Goal: Task Accomplishment & Management: Complete application form

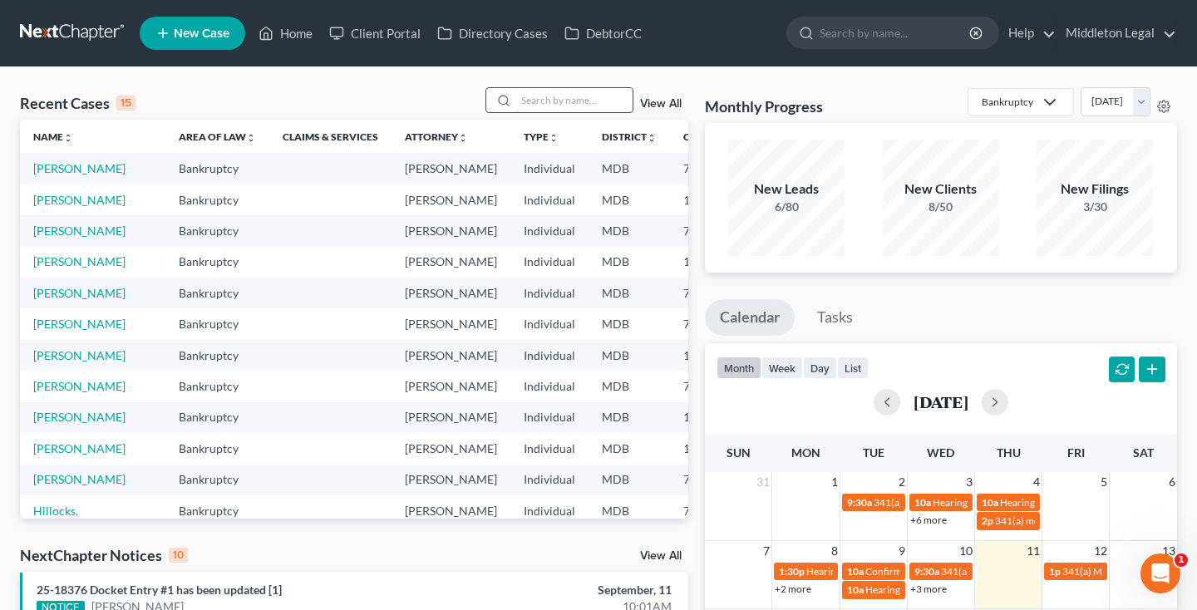
click at [553, 104] on input "search" at bounding box center [574, 100] width 116 height 24
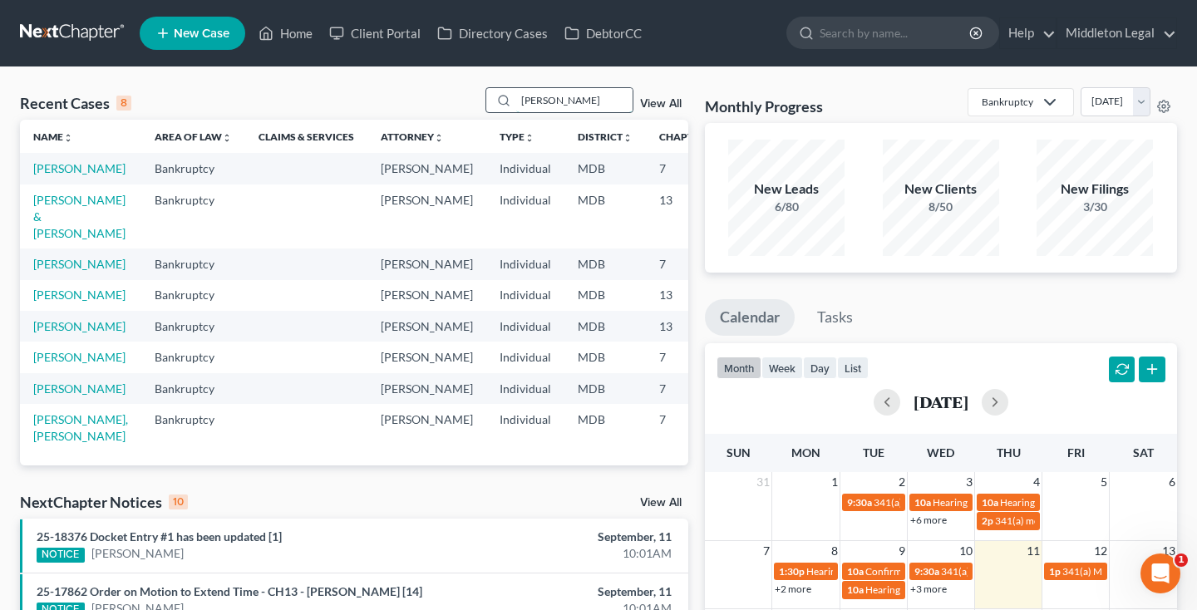
type input "[PERSON_NAME]"
drag, startPoint x: 553, startPoint y: 104, endPoint x: 56, endPoint y: 184, distance: 503.4
click at [56, 175] on link "[PERSON_NAME]" at bounding box center [79, 168] width 92 height 14
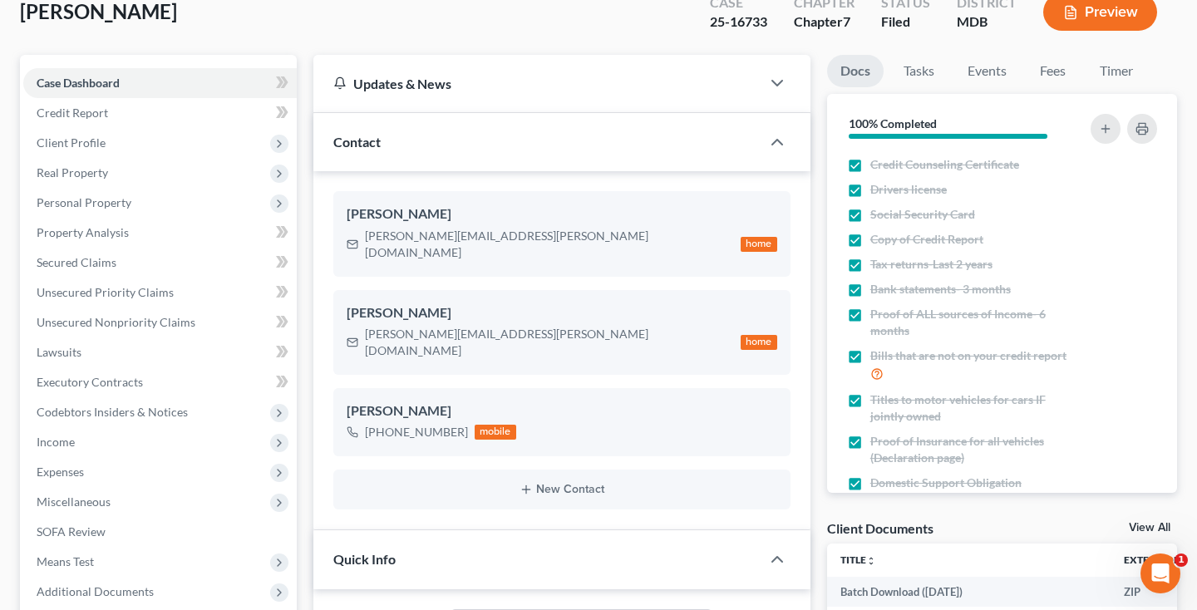
scroll to position [86, 0]
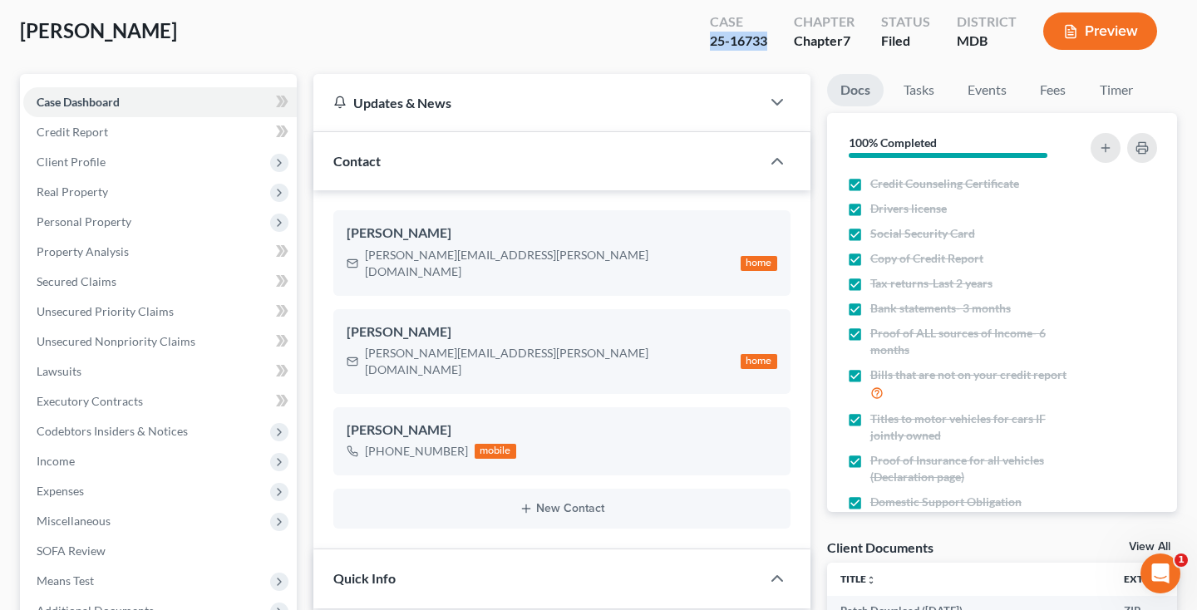
drag, startPoint x: 712, startPoint y: 39, endPoint x: 770, endPoint y: 46, distance: 57.7
click at [770, 46] on div "Case 25-16733" at bounding box center [739, 32] width 84 height 49
copy div "25-16733"
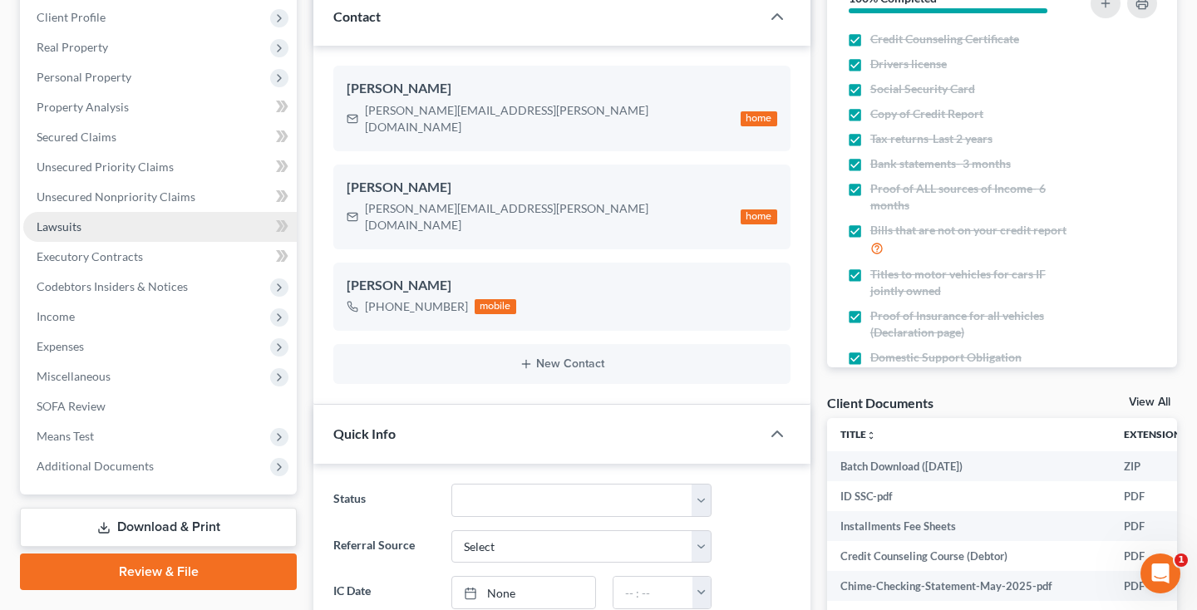
scroll to position [241, 0]
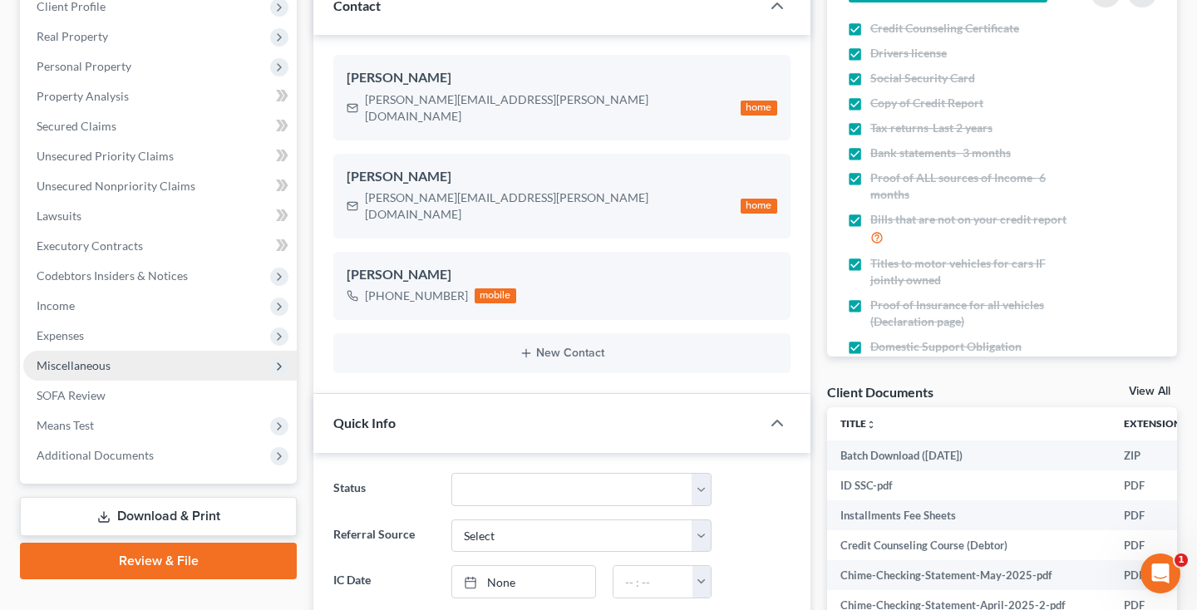
click at [193, 364] on span "Miscellaneous" at bounding box center [159, 366] width 273 height 30
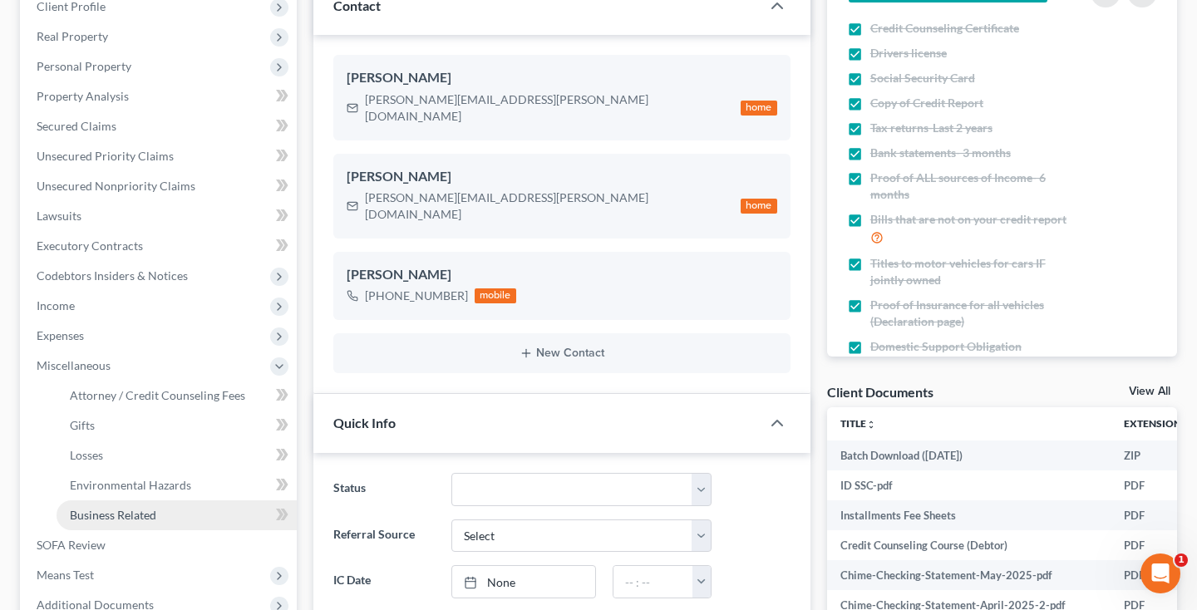
click at [143, 513] on span "Business Related" at bounding box center [113, 515] width 86 height 14
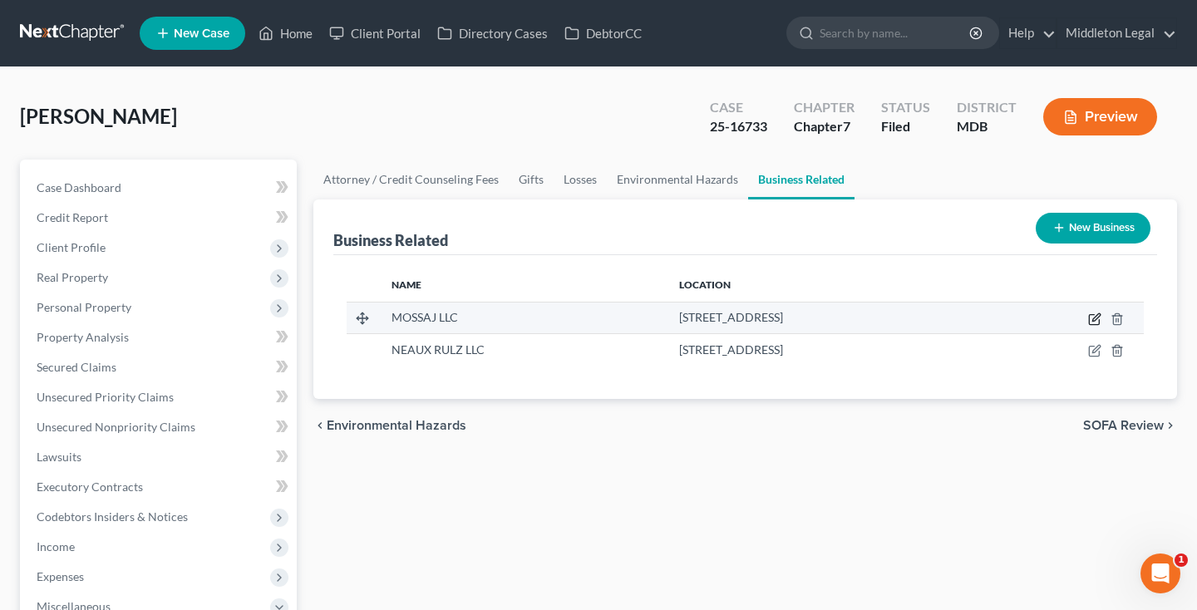
click at [1096, 317] on icon "button" at bounding box center [1095, 316] width 7 height 7
select select "sole_proprietor"
select select "35"
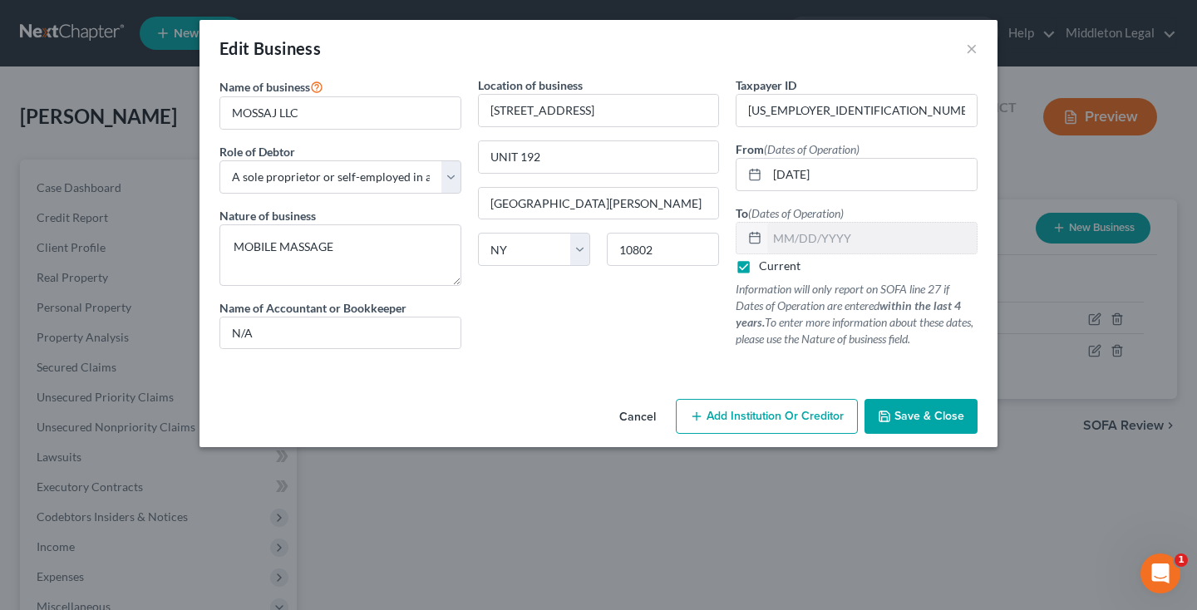
click at [759, 268] on label "Current" at bounding box center [780, 266] width 42 height 17
click at [766, 268] on input "Current" at bounding box center [771, 263] width 11 height 11
checkbox input "false"
click at [810, 244] on input "text" at bounding box center [871, 239] width 209 height 32
type input "[DATE]"
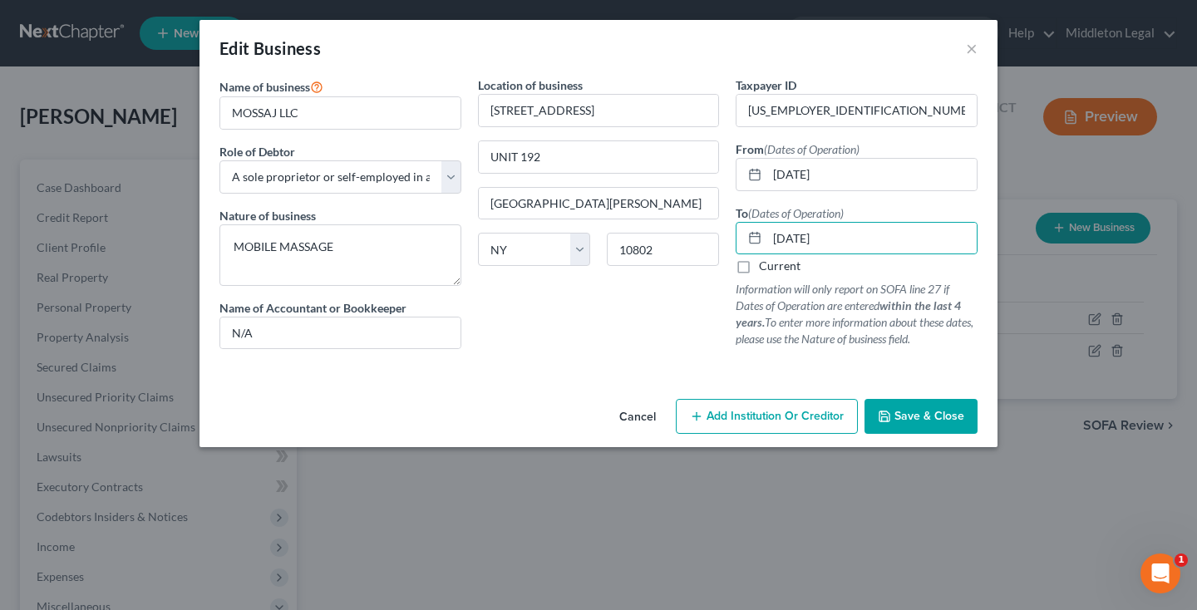
click at [898, 414] on span "Save & Close" at bounding box center [929, 416] width 70 height 14
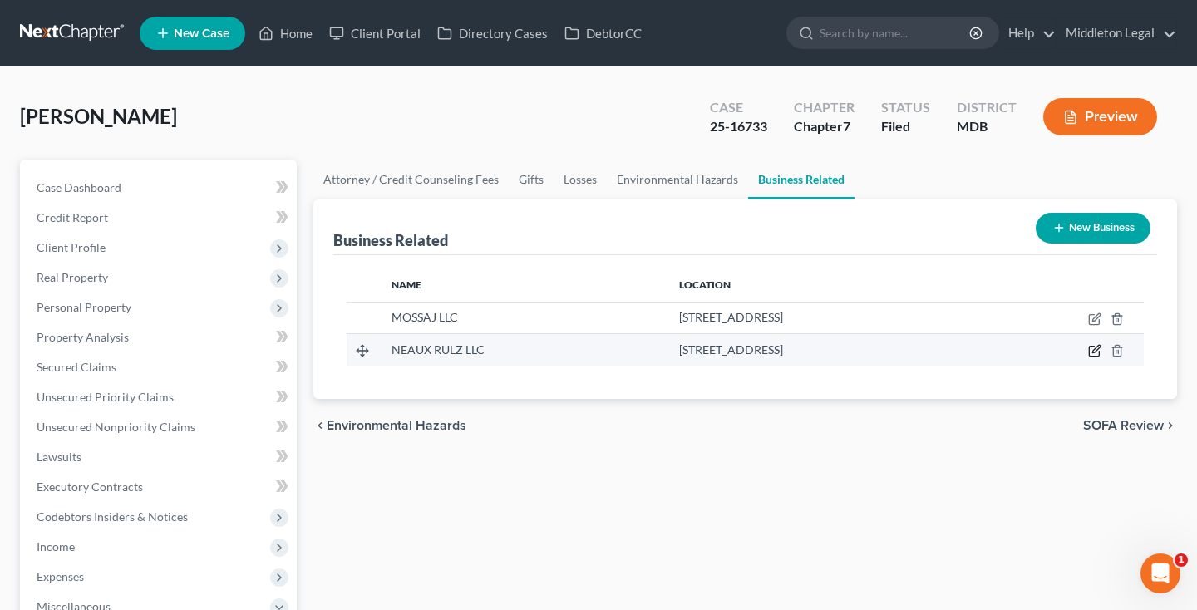
click at [1093, 352] on icon "button" at bounding box center [1095, 349] width 7 height 7
select select "sole_proprietor"
select select "35"
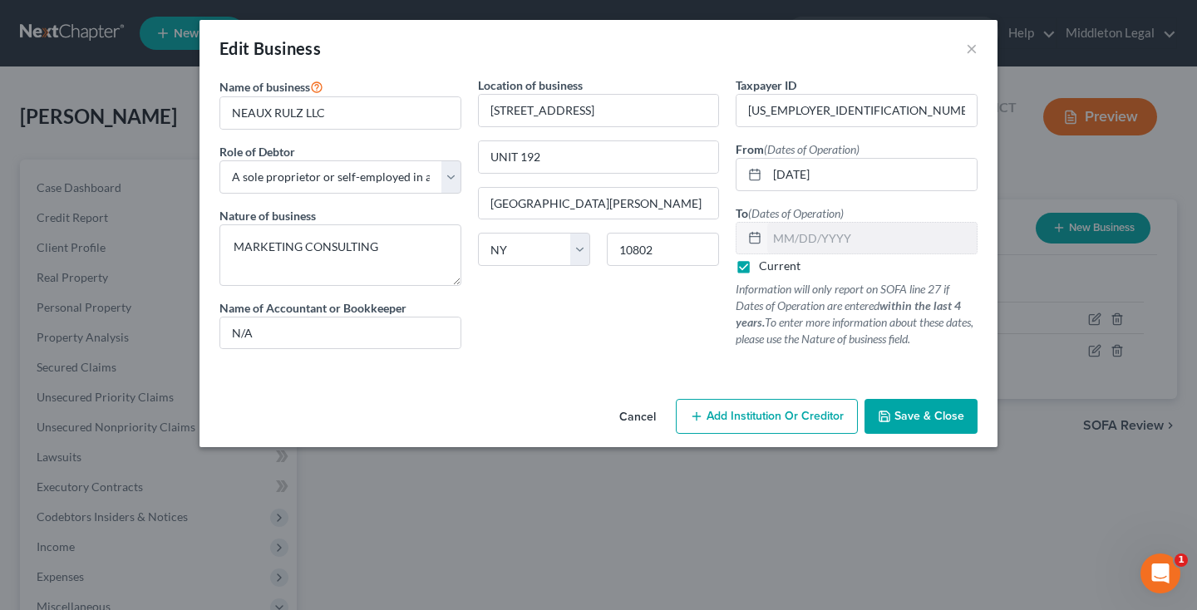
click at [759, 265] on label "Current" at bounding box center [780, 266] width 42 height 17
click at [766, 265] on input "Current" at bounding box center [771, 263] width 11 height 11
checkbox input "false"
click at [789, 241] on input "text" at bounding box center [871, 239] width 209 height 32
type input "[DATE]"
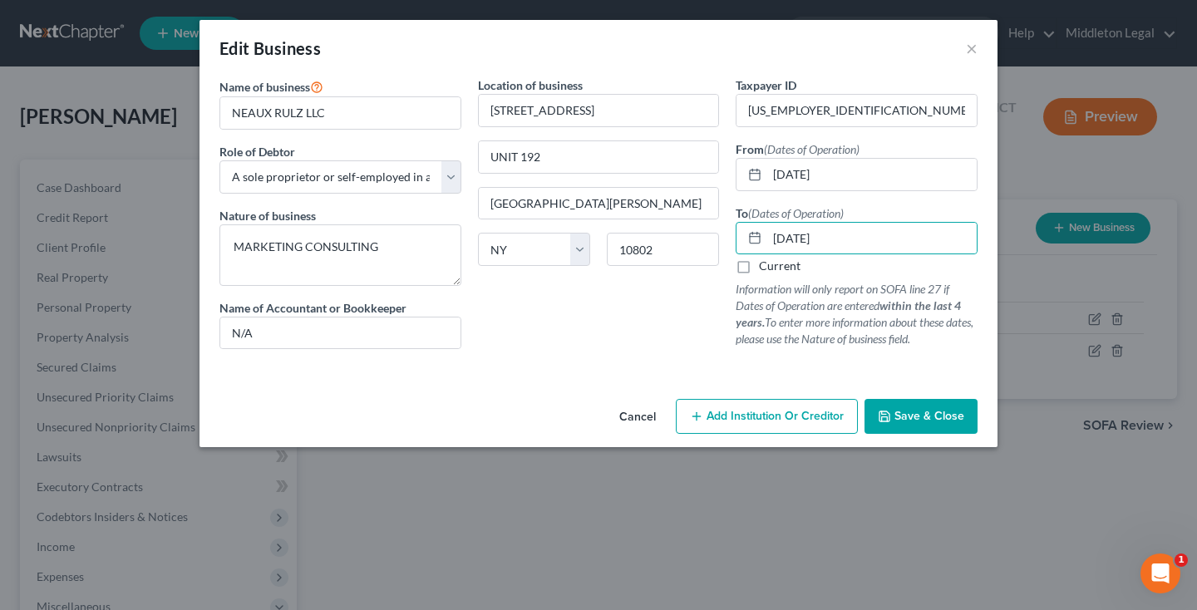
click at [945, 421] on span "Save & Close" at bounding box center [929, 416] width 70 height 14
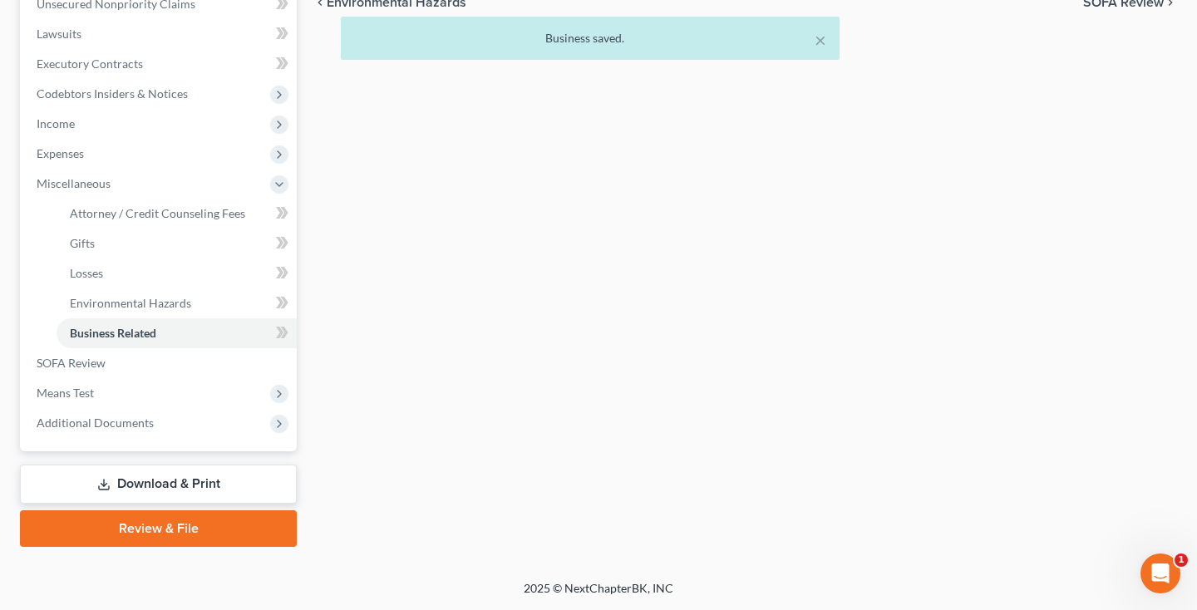
click at [197, 483] on link "Download & Print" at bounding box center [158, 484] width 277 height 39
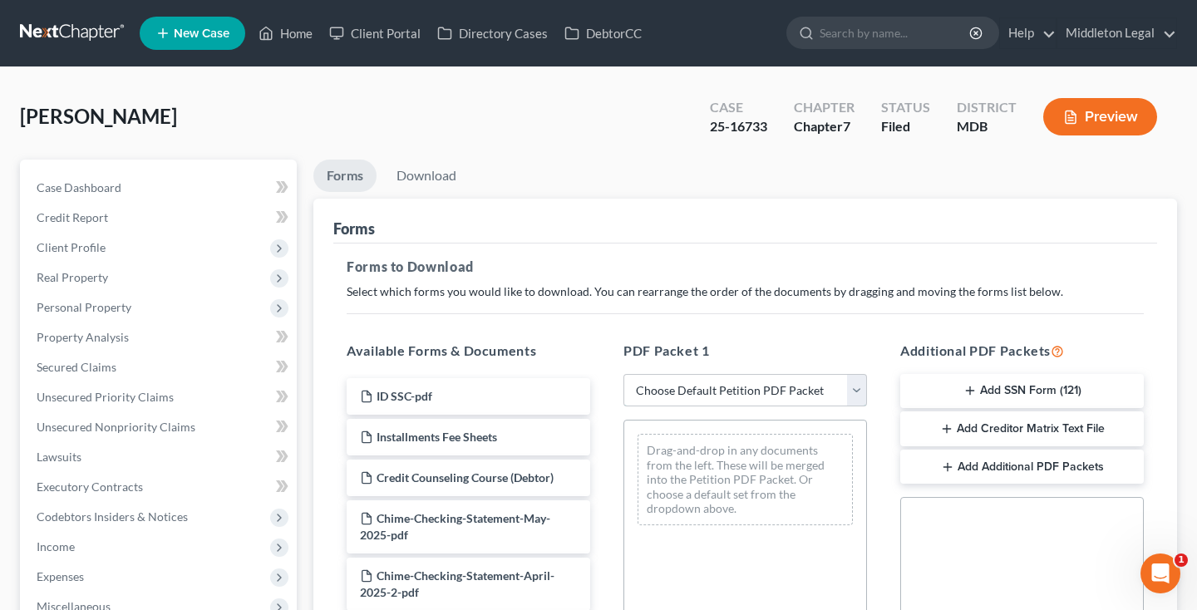
select select "2"
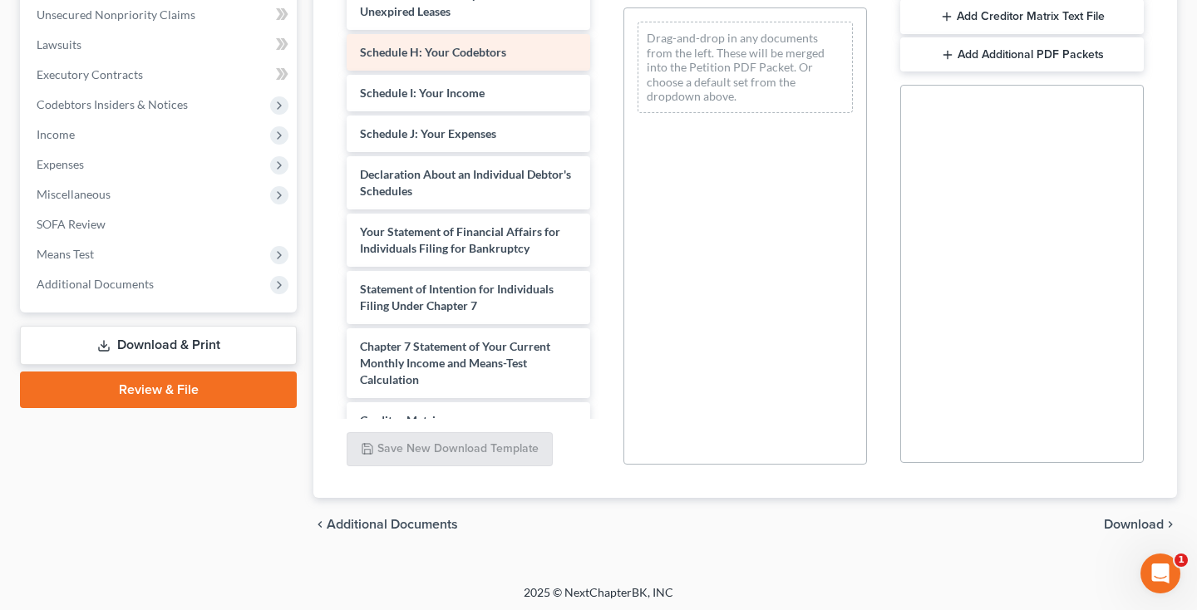
scroll to position [306, 0]
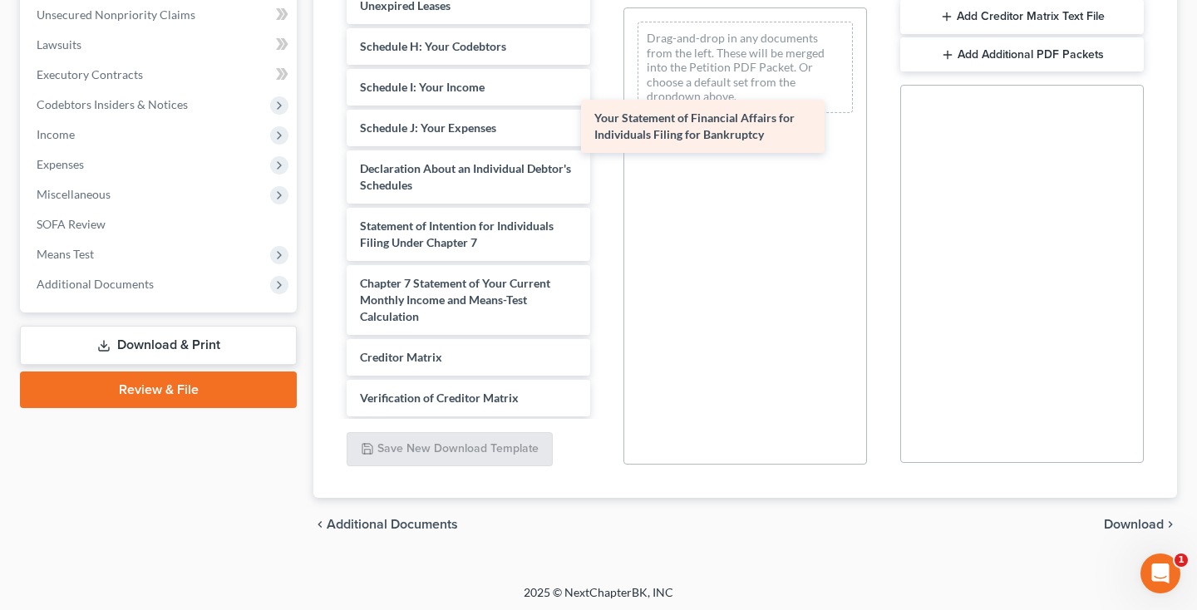
drag, startPoint x: 470, startPoint y: 234, endPoint x: 707, endPoint y: 126, distance: 261.1
click at [603, 126] on div "Your Statement of Financial Affairs for Individuals Filing for Bankruptcy Volun…" at bounding box center [468, 87] width 270 height 854
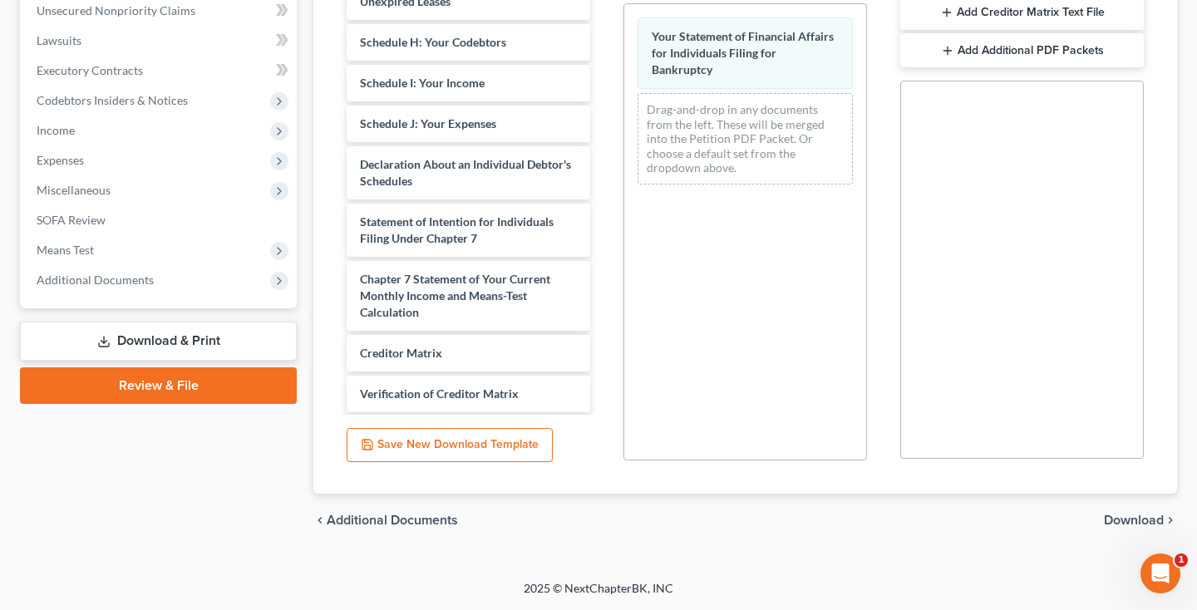
click at [1125, 516] on span "Download" at bounding box center [1134, 520] width 60 height 13
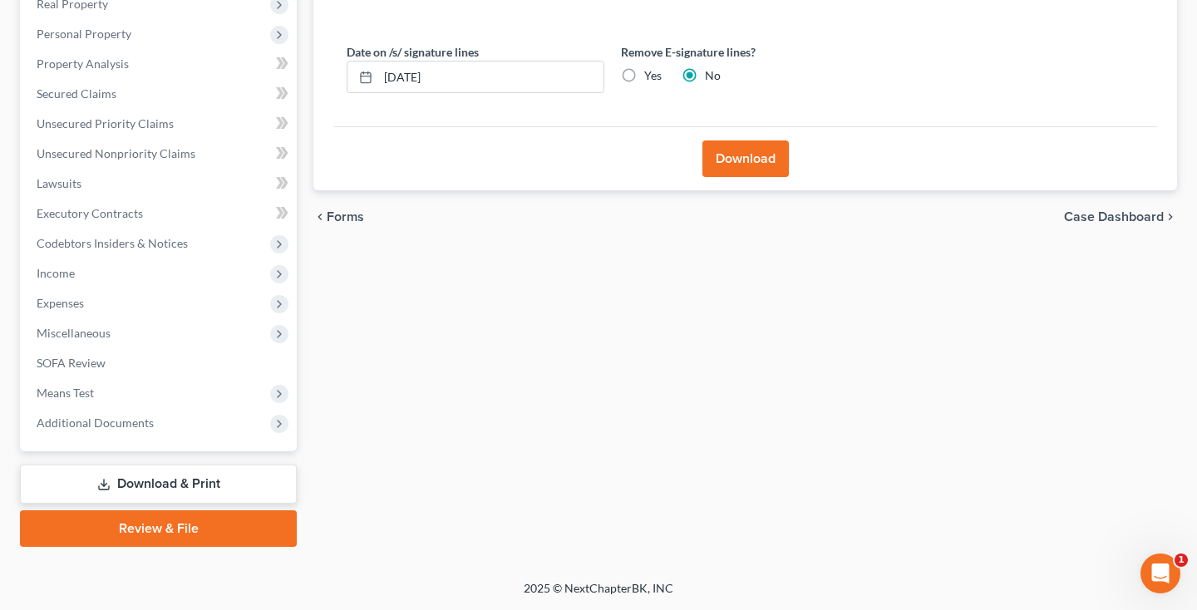
click at [771, 170] on button "Download" at bounding box center [745, 158] width 86 height 37
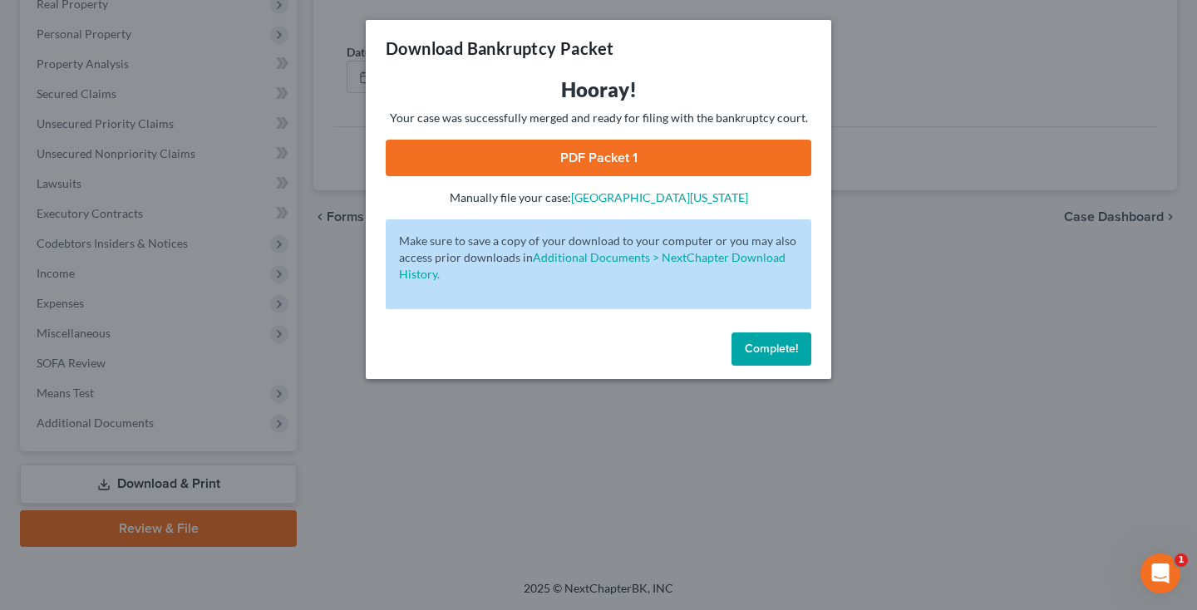
click at [618, 157] on link "PDF Packet 1" at bounding box center [599, 158] width 426 height 37
click at [788, 343] on span "Complete!" at bounding box center [771, 349] width 53 height 14
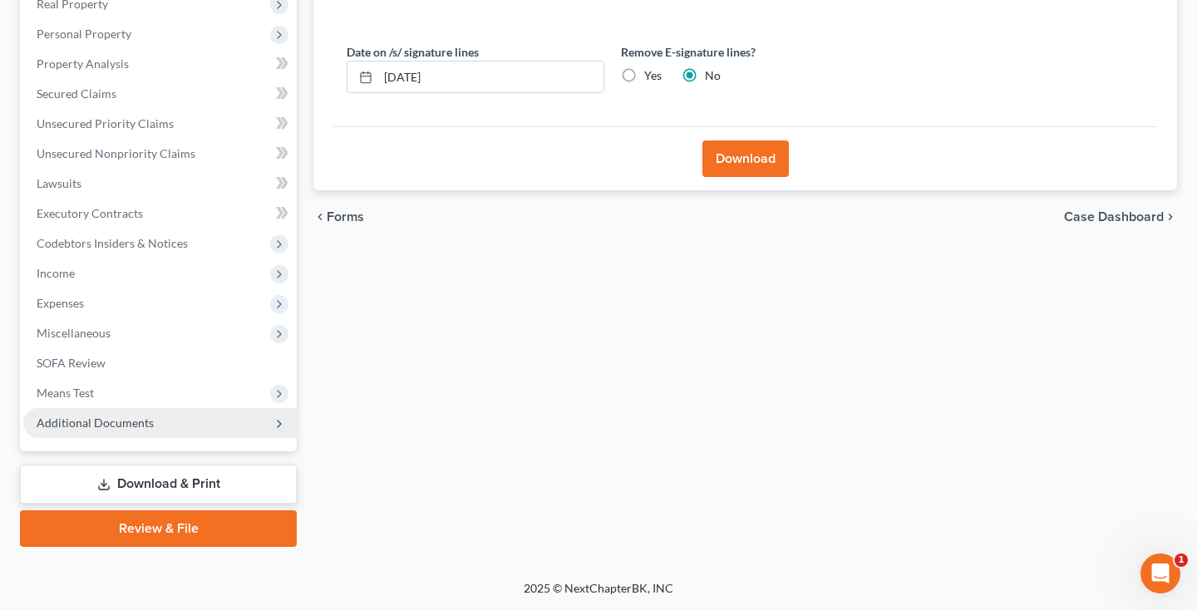
click at [194, 422] on span "Additional Documents" at bounding box center [159, 423] width 273 height 30
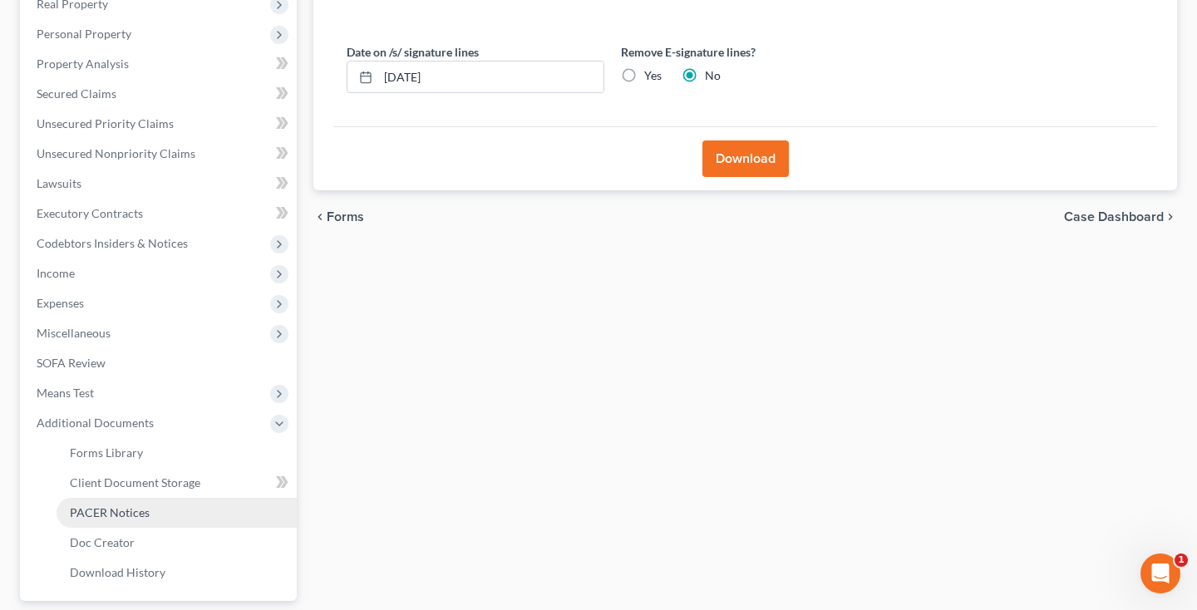
click at [141, 505] on span "PACER Notices" at bounding box center [110, 512] width 80 height 14
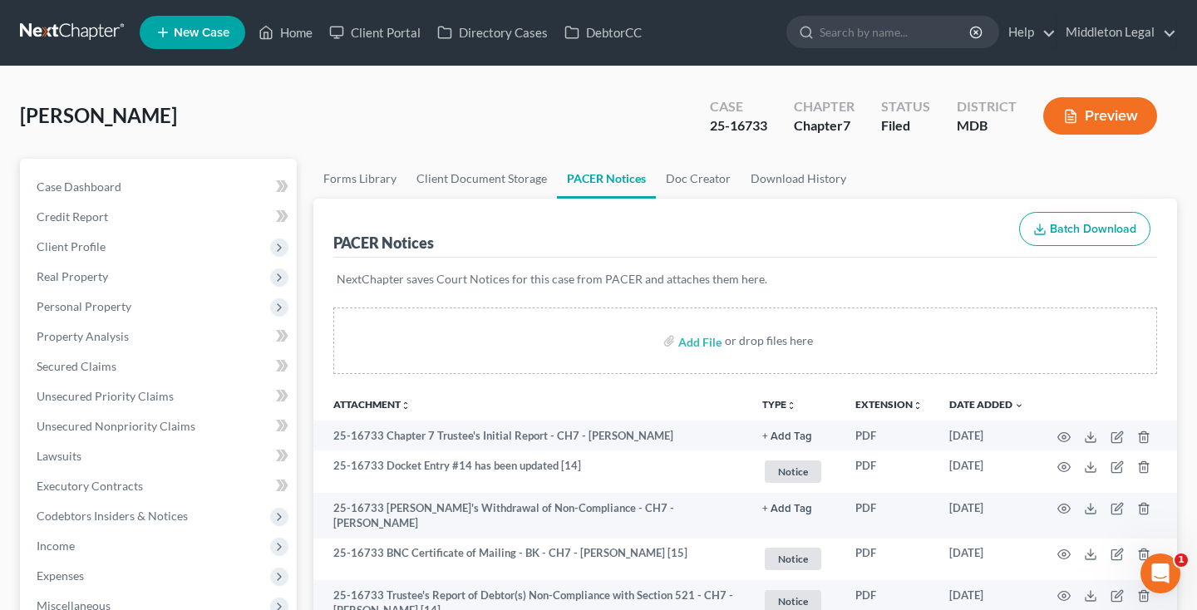
scroll to position [421, 0]
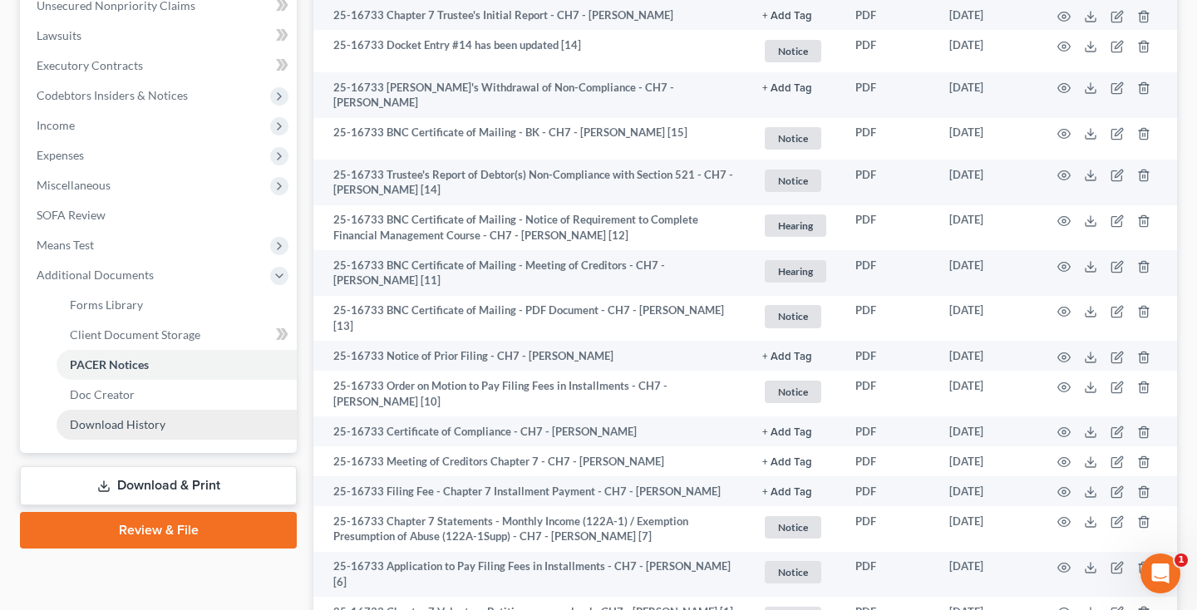
click at [119, 421] on span "Download History" at bounding box center [118, 424] width 96 height 14
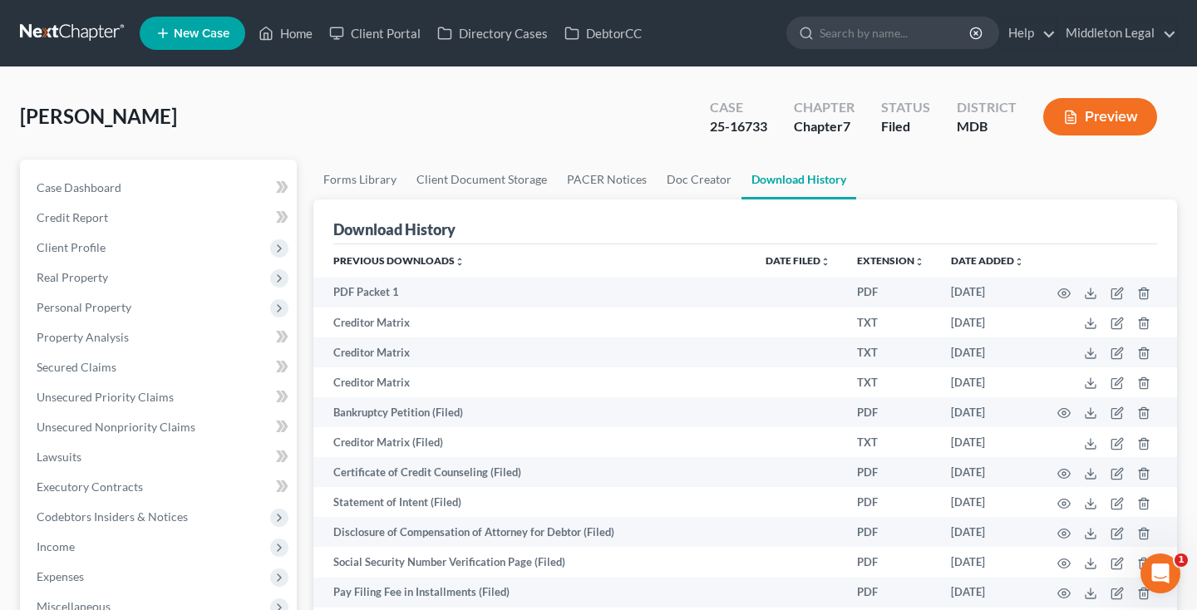
scroll to position [423, 0]
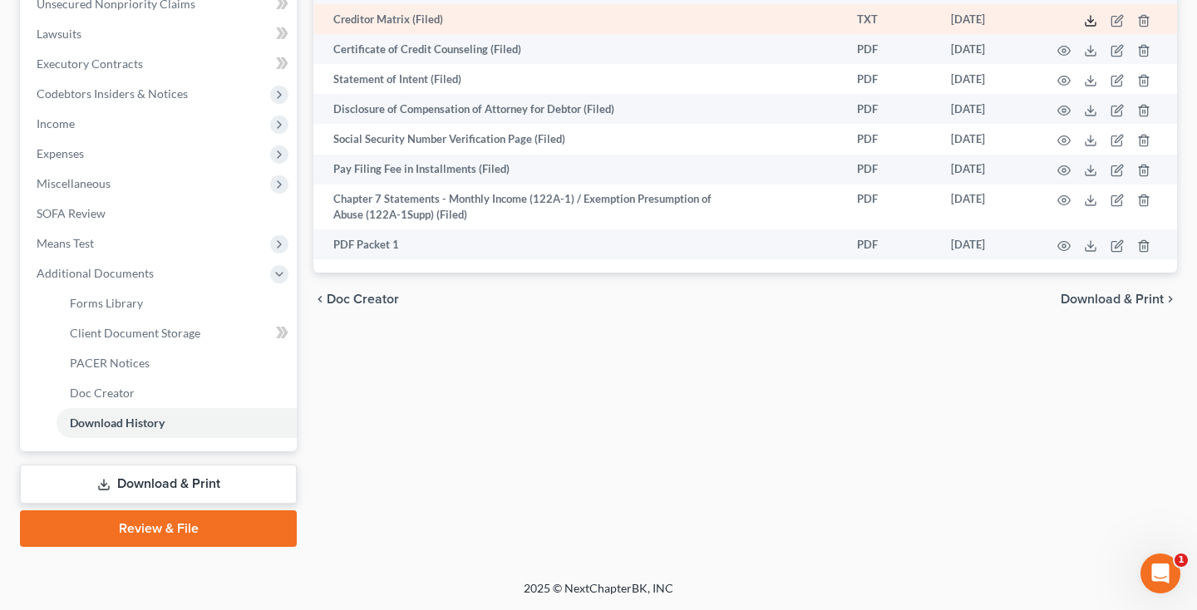
click at [1091, 27] on icon at bounding box center [1090, 20] width 13 height 13
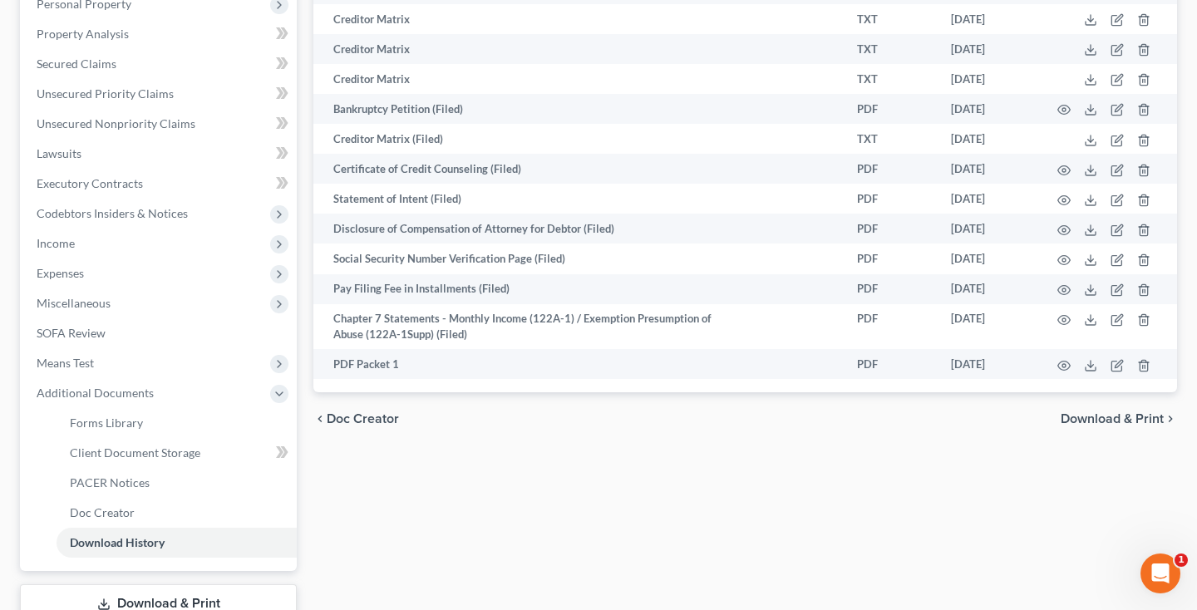
scroll to position [-2, 0]
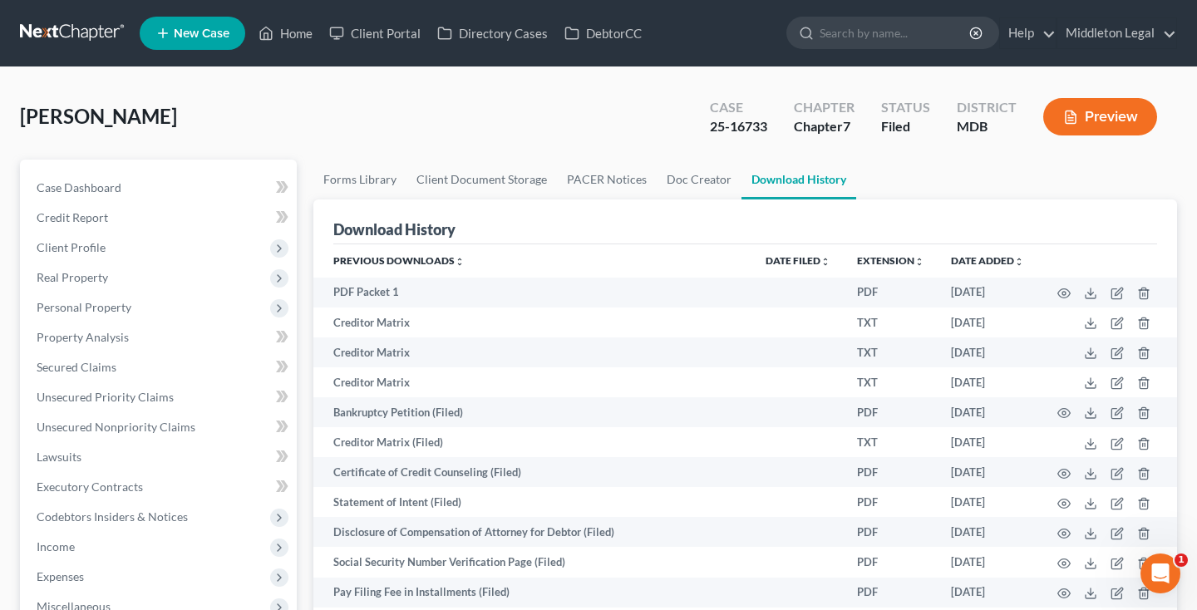
drag, startPoint x: 713, startPoint y: 128, endPoint x: 778, endPoint y: 128, distance: 64.8
click at [778, 128] on div "Case 25-16733" at bounding box center [739, 118] width 84 height 49
click at [109, 307] on span "Personal Property" at bounding box center [84, 307] width 95 height 14
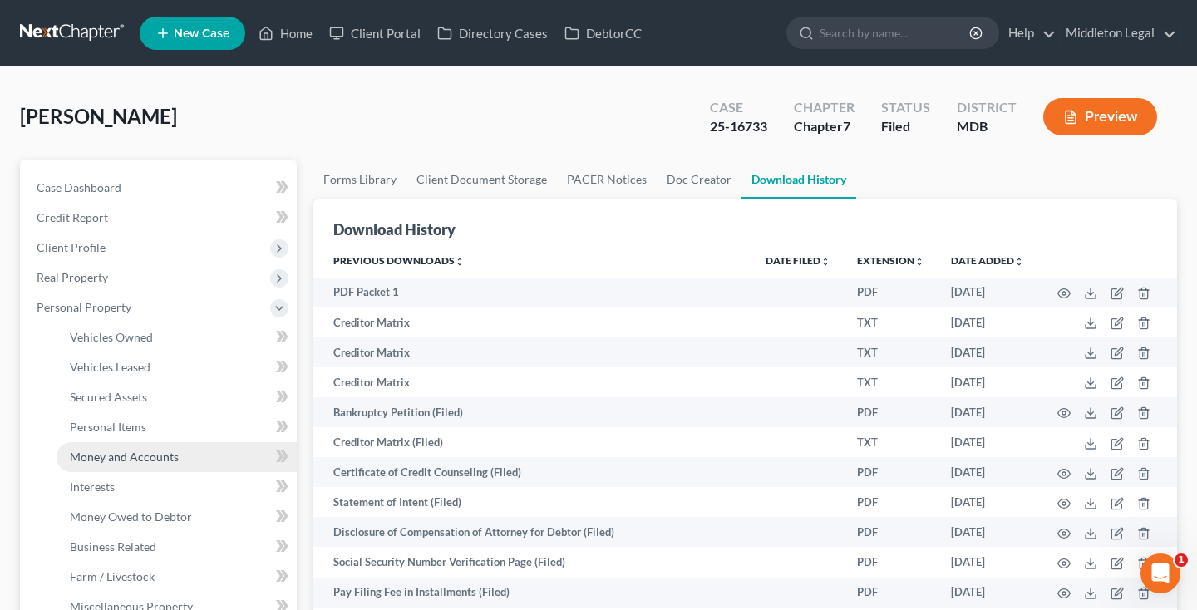
click at [111, 455] on span "Money and Accounts" at bounding box center [124, 457] width 109 height 14
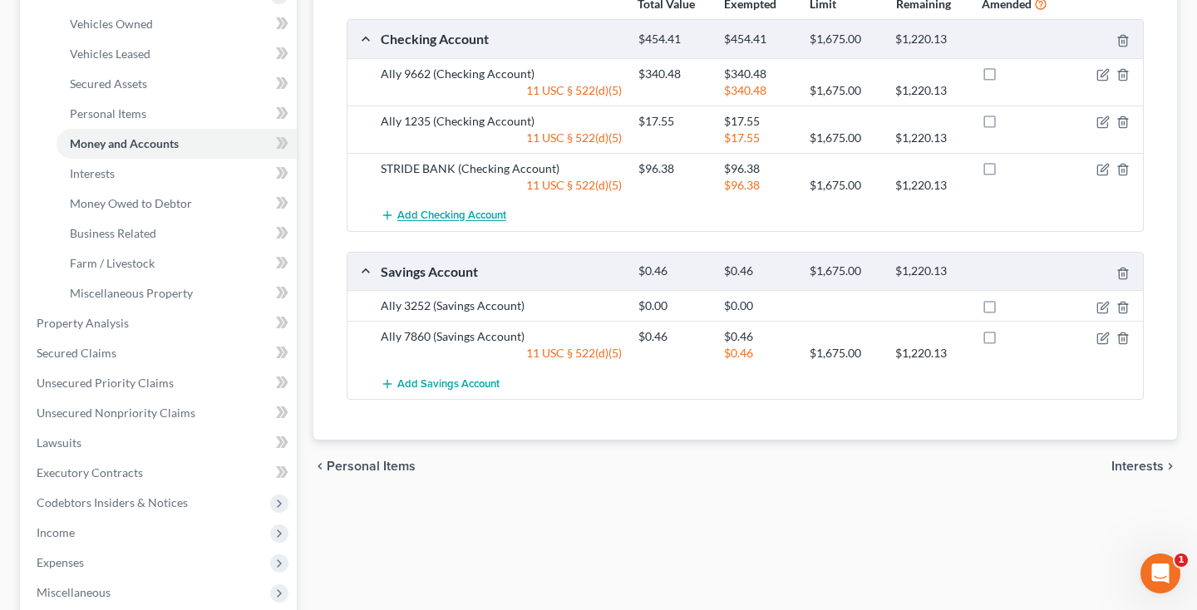
scroll to position [183, 0]
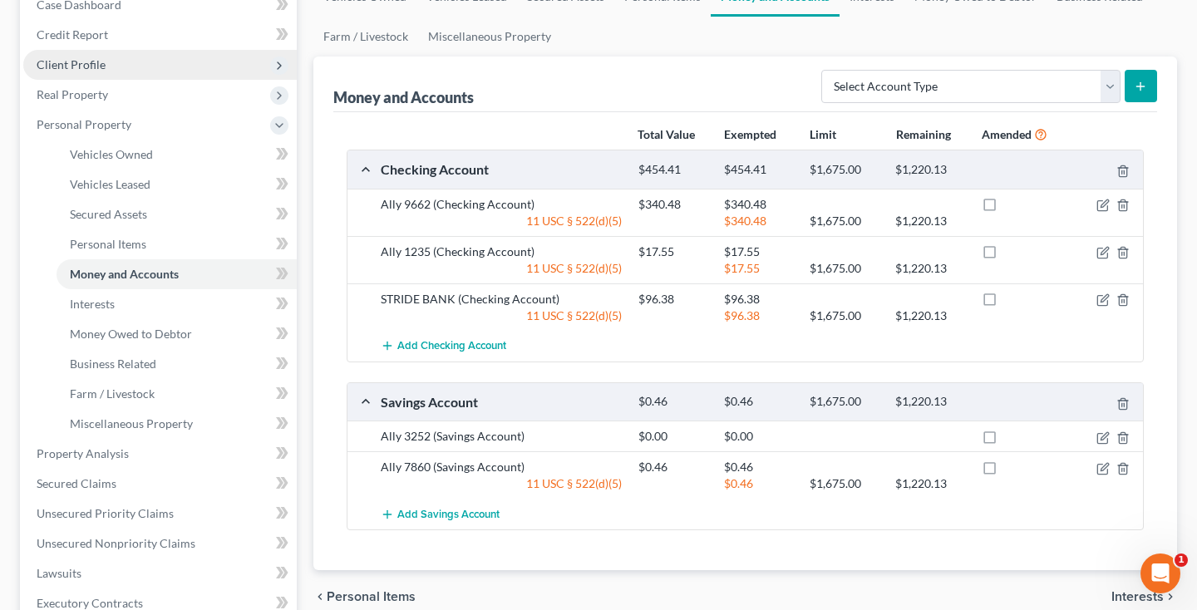
click at [121, 73] on span "Client Profile" at bounding box center [159, 65] width 273 height 30
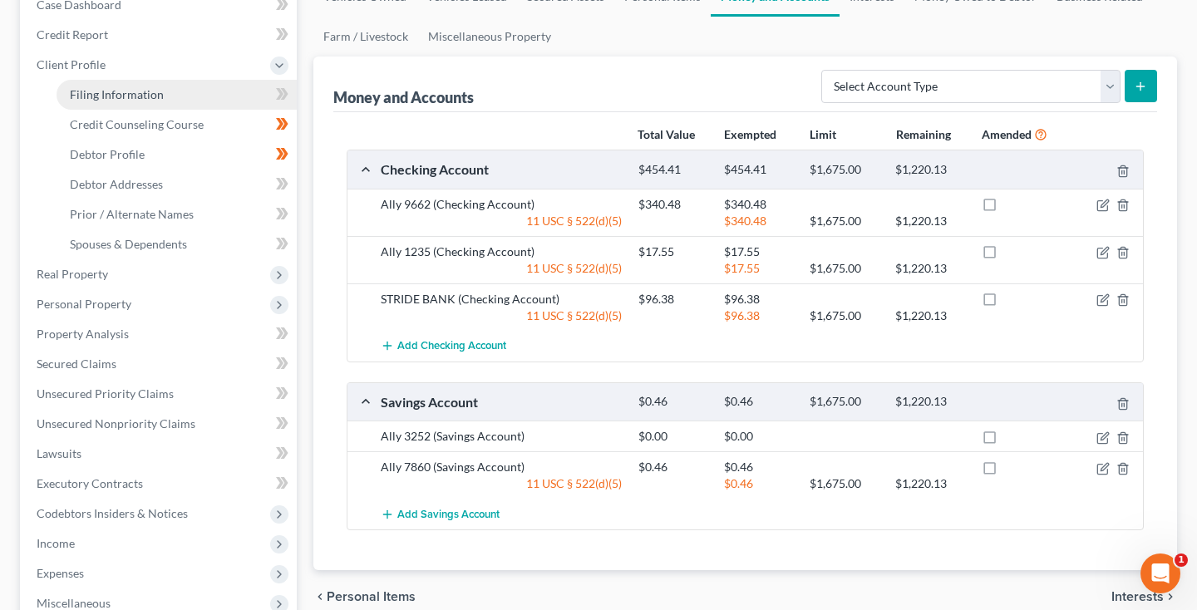
click at [123, 90] on span "Filing Information" at bounding box center [117, 94] width 94 height 14
select select "1"
select select "0"
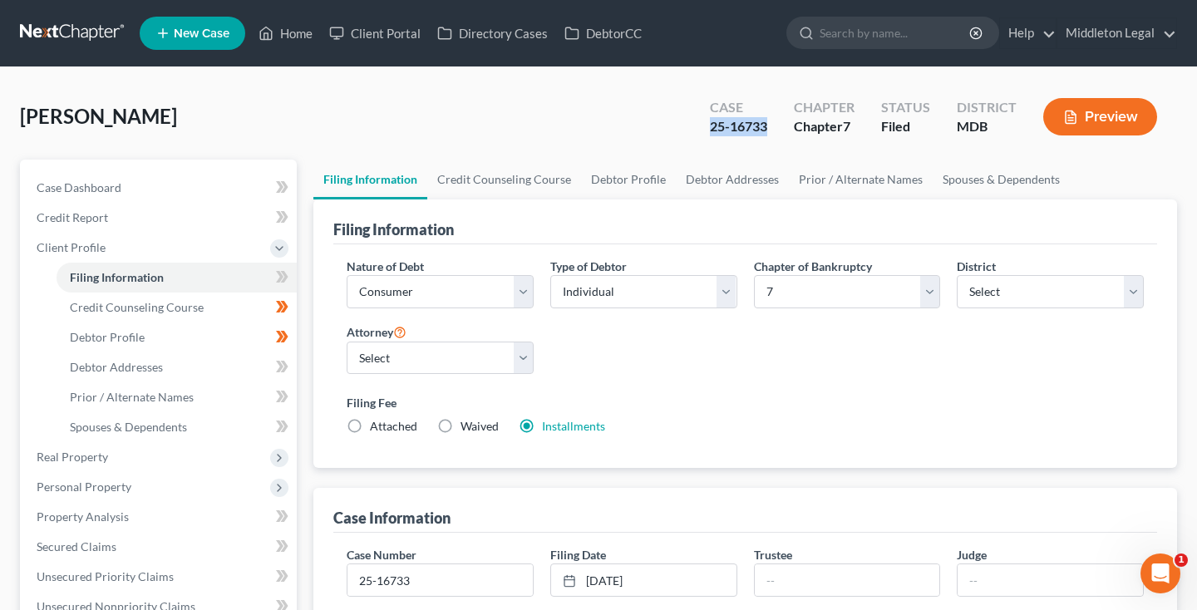
drag, startPoint x: 708, startPoint y: 126, endPoint x: 774, endPoint y: 127, distance: 65.7
click at [774, 127] on div "Case 25-16733" at bounding box center [739, 118] width 84 height 49
copy div "25-16733"
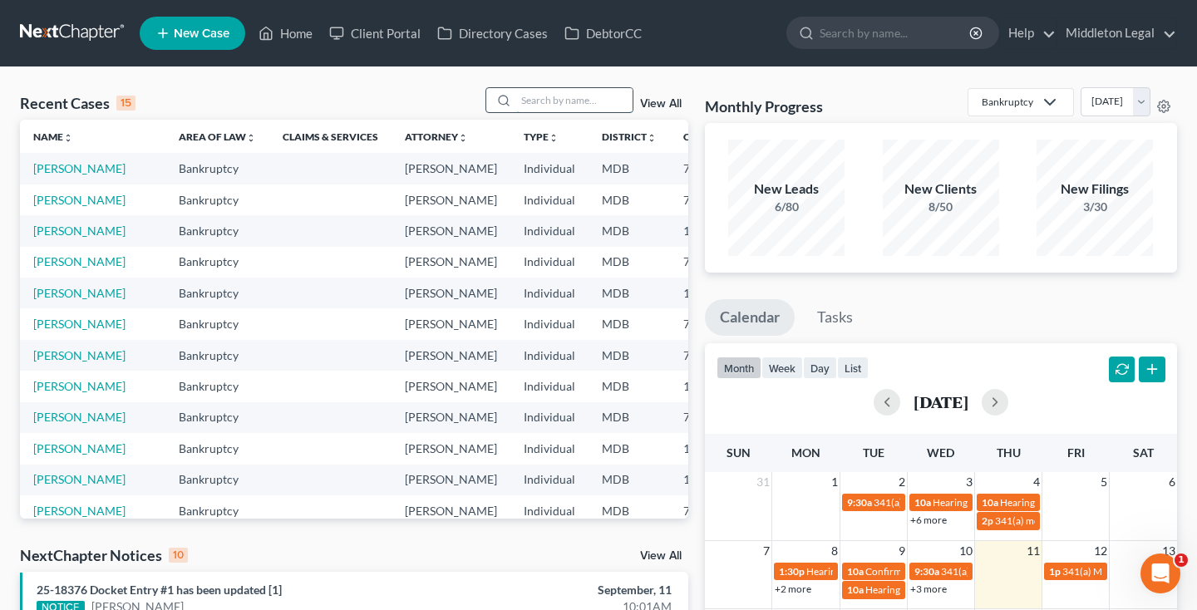
click at [552, 110] on input "search" at bounding box center [574, 100] width 116 height 24
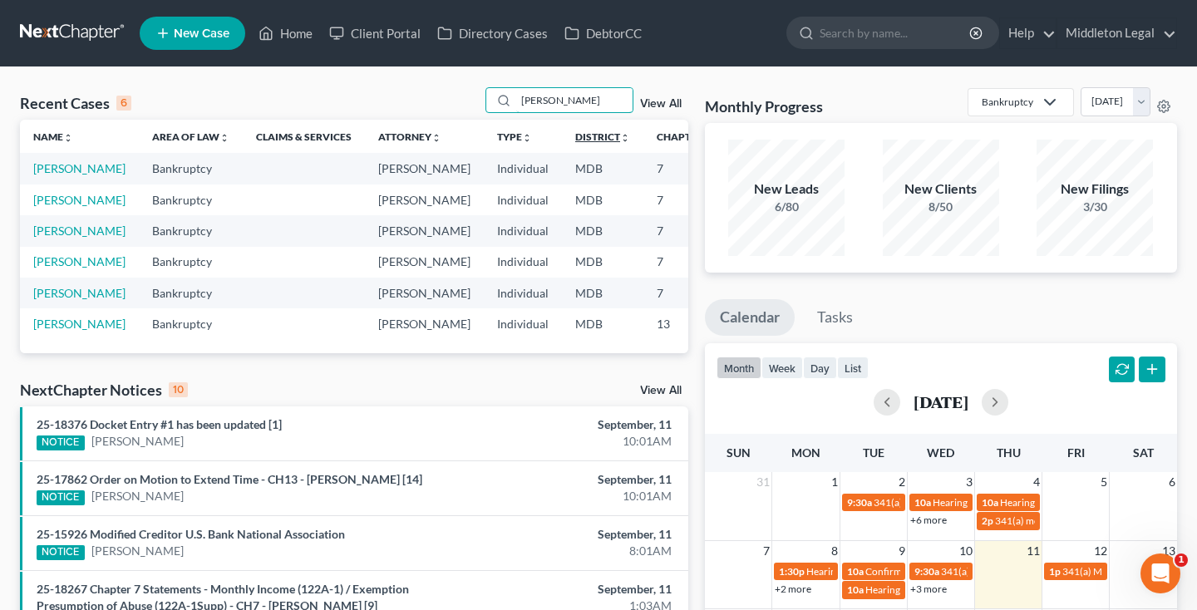
type input "Anderson"
drag, startPoint x: 541, startPoint y: 130, endPoint x: 58, endPoint y: 182, distance: 485.7
click at [58, 175] on link "Anderson, Martin" at bounding box center [79, 168] width 92 height 14
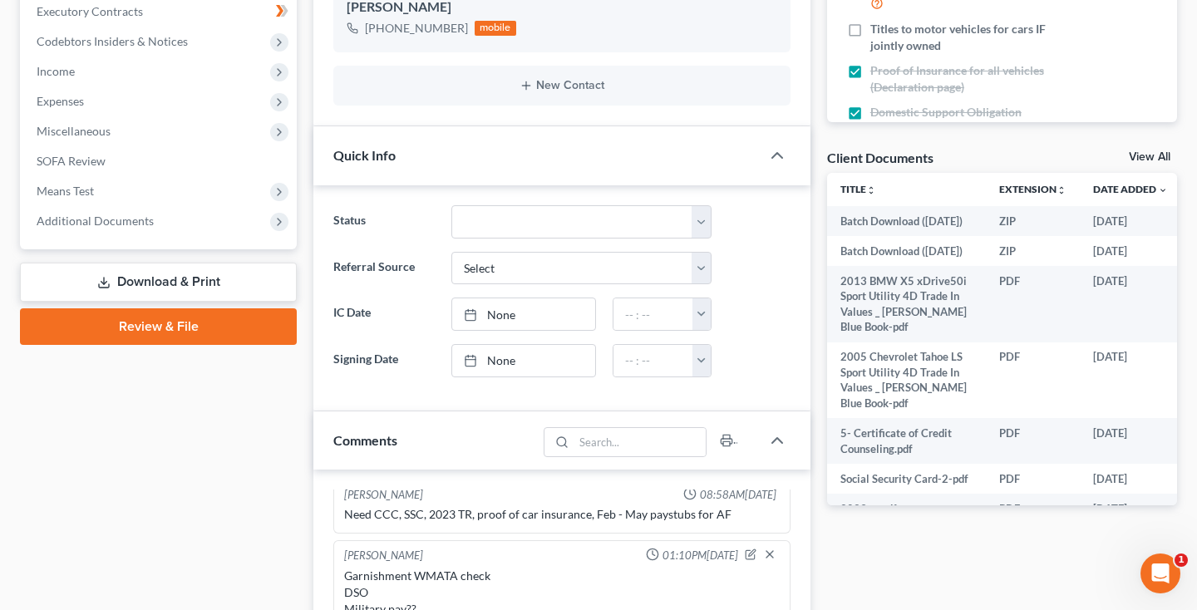
scroll to position [495, 0]
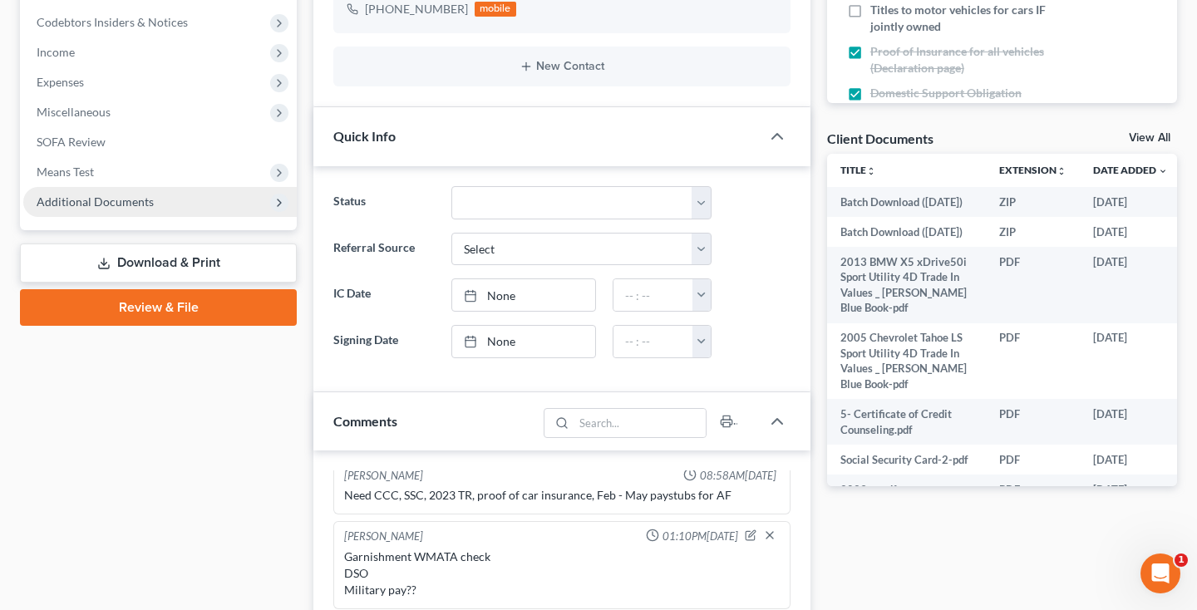
click at [130, 213] on span "Additional Documents" at bounding box center [159, 202] width 273 height 30
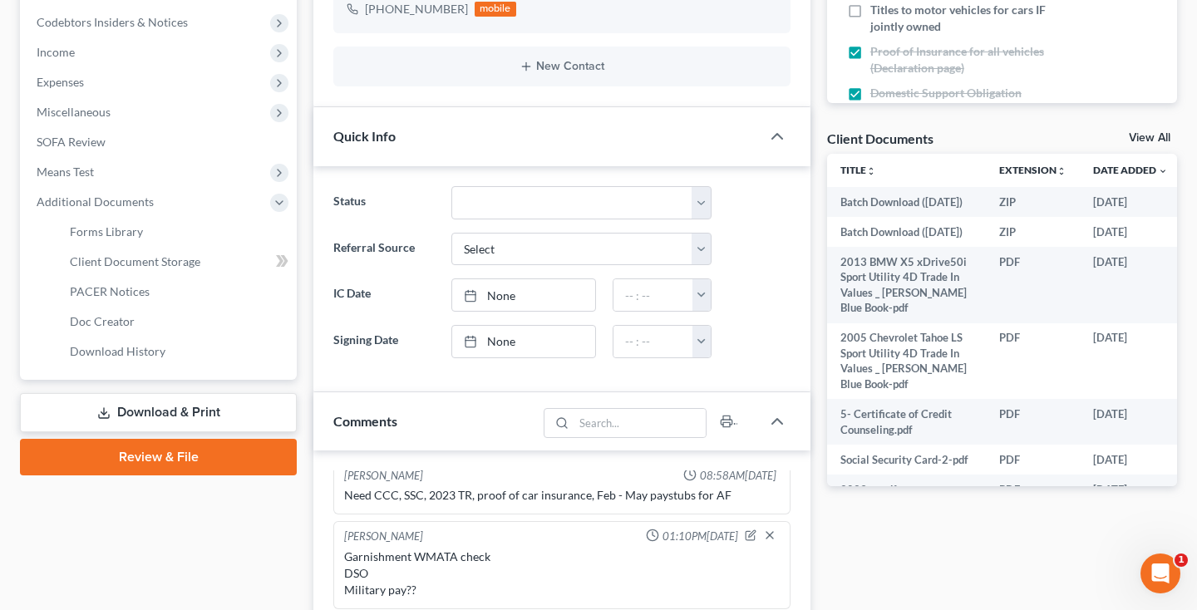
click at [169, 409] on link "Download & Print" at bounding box center [158, 412] width 277 height 39
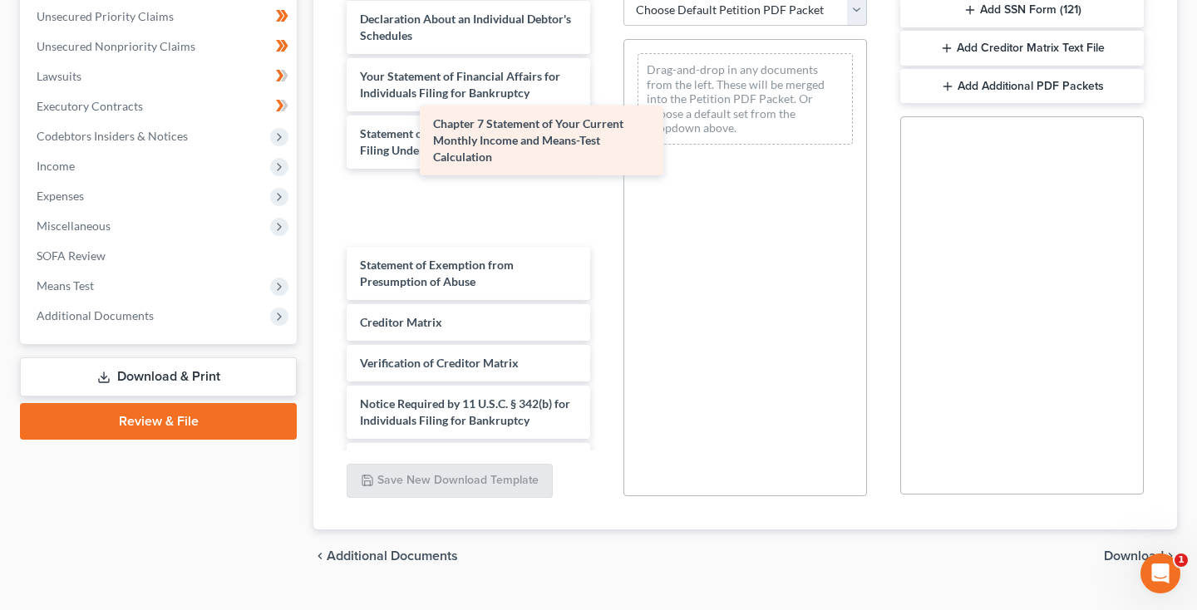
scroll to position [1164, 0]
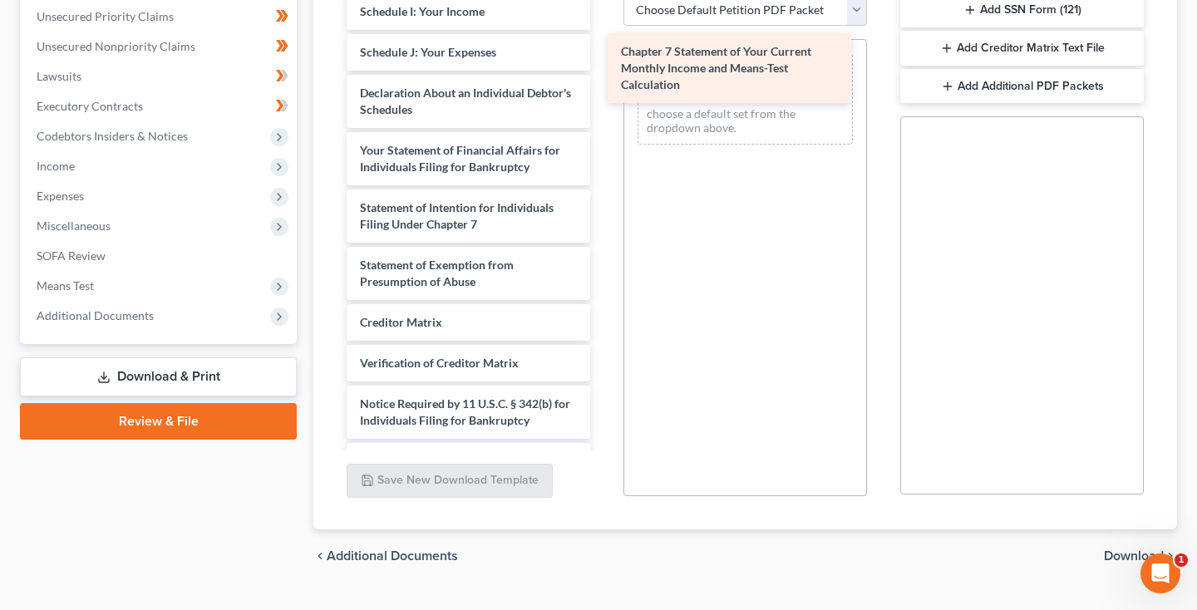
drag, startPoint x: 498, startPoint y: 169, endPoint x: 759, endPoint y: 63, distance: 281.5
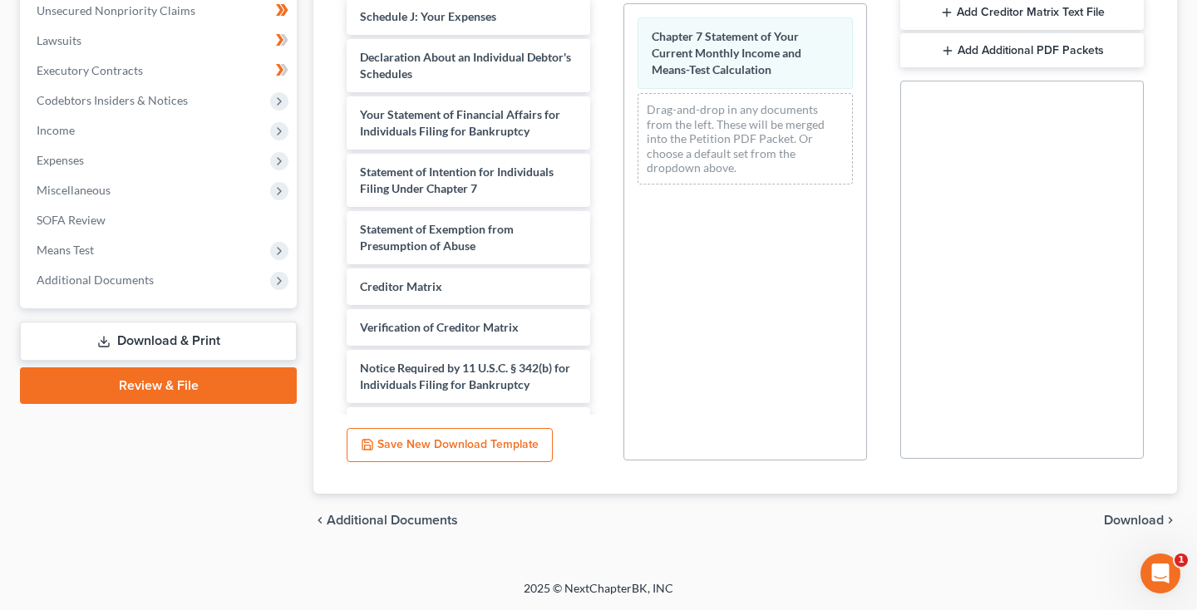
click at [1146, 522] on span "Download" at bounding box center [1134, 520] width 60 height 13
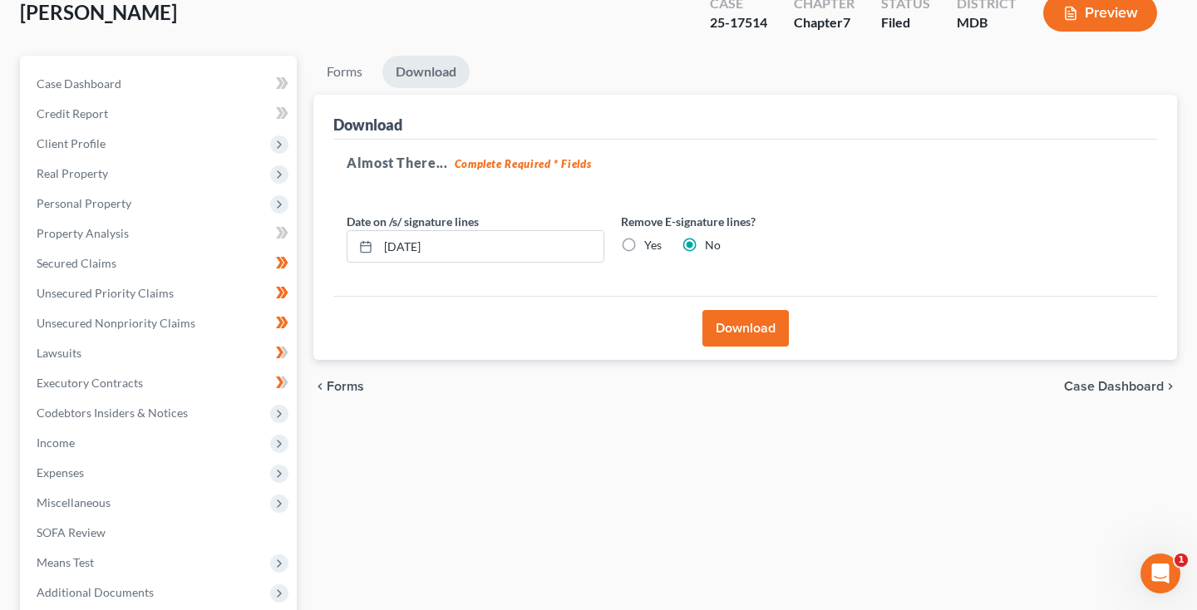
scroll to position [84, 0]
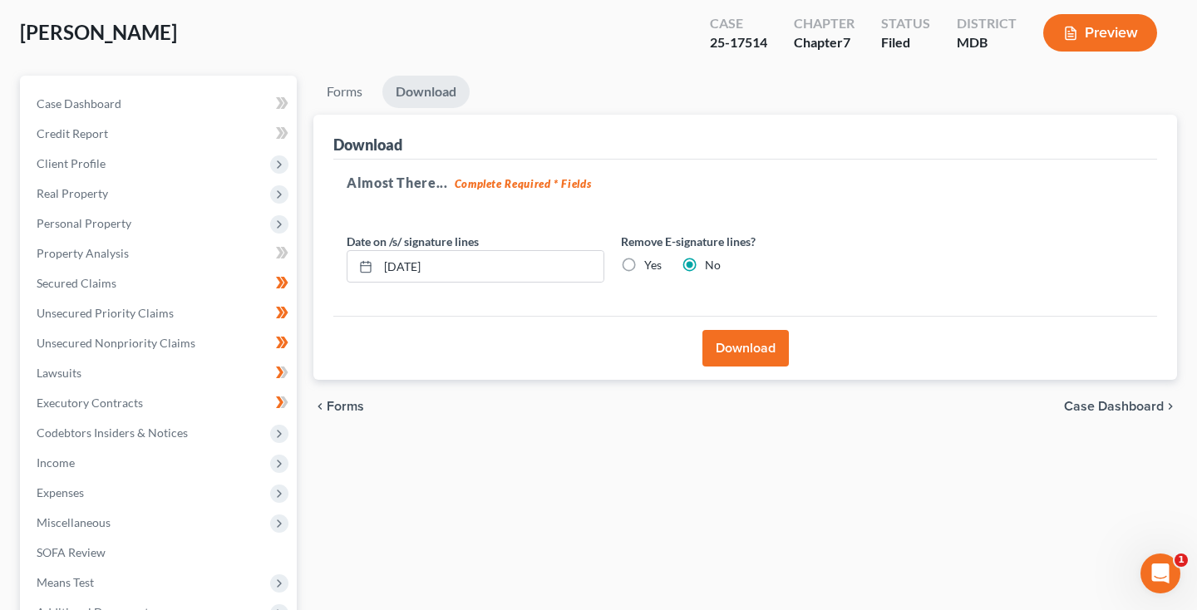
click at [757, 352] on button "Download" at bounding box center [745, 348] width 86 height 37
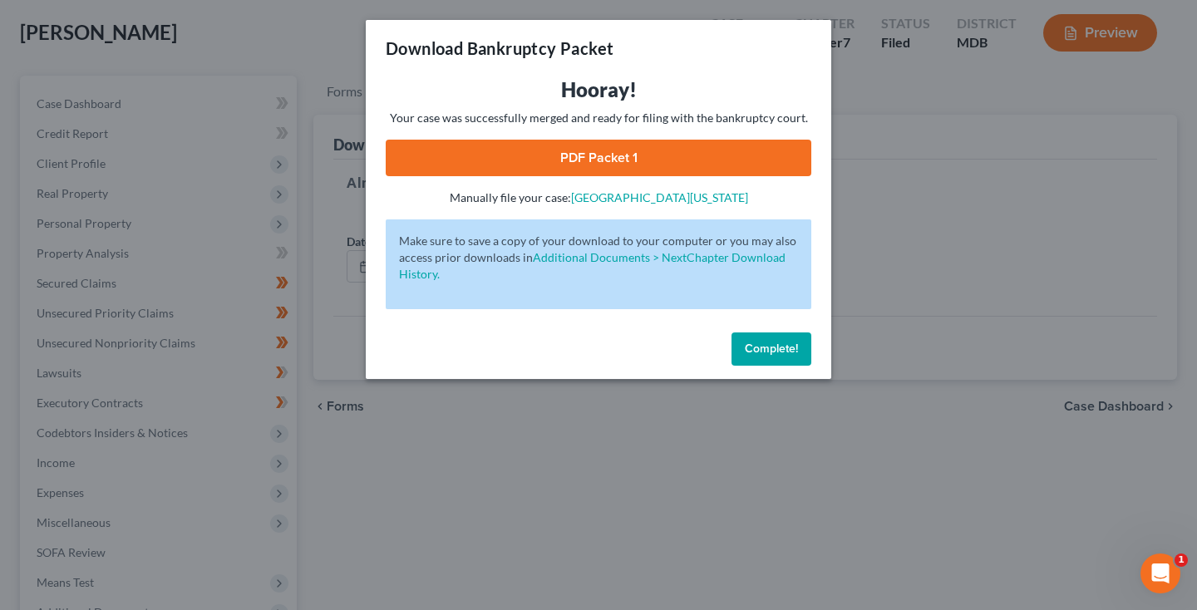
click at [677, 161] on link "PDF Packet 1" at bounding box center [599, 158] width 426 height 37
